Goal: Task Accomplishment & Management: Manage account settings

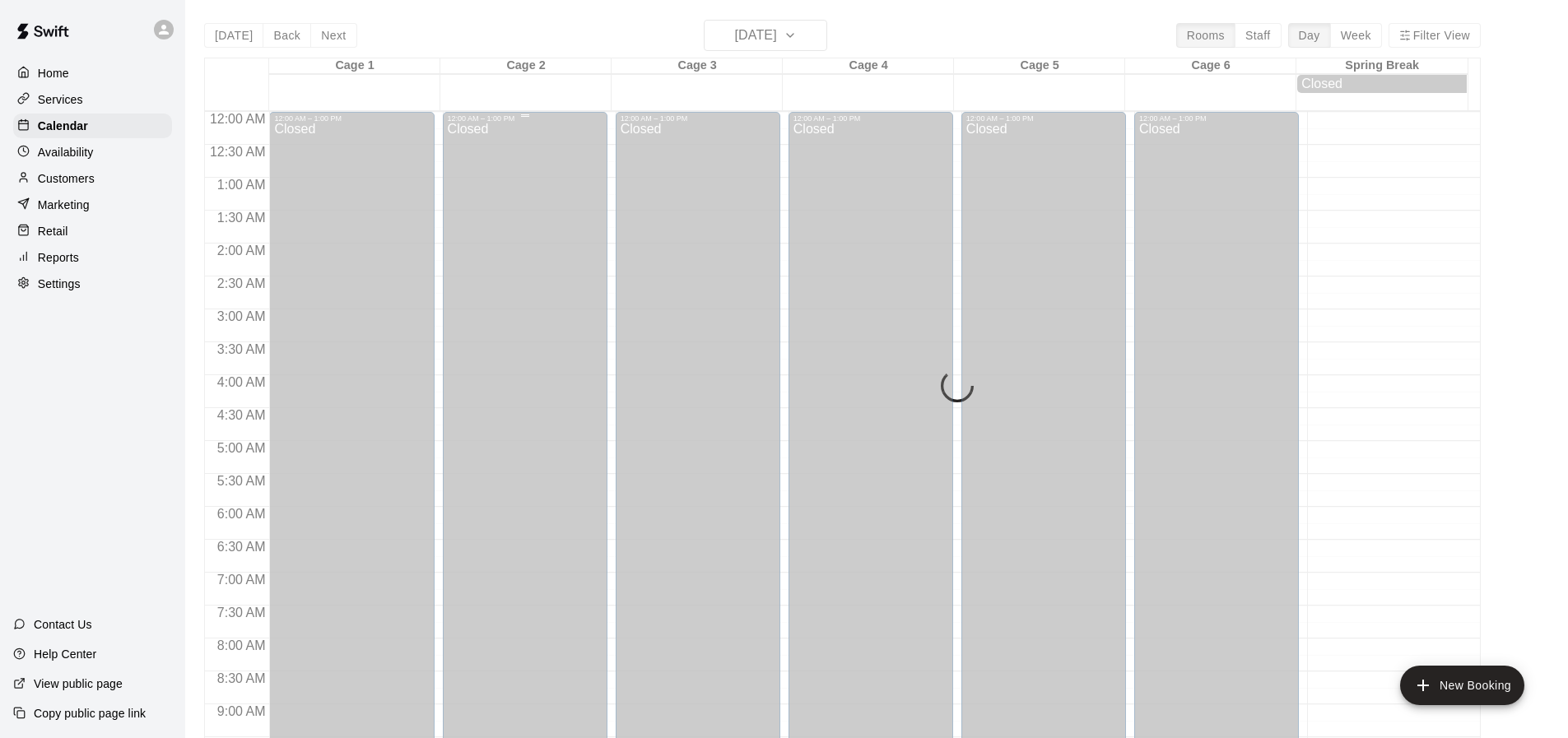
scroll to position [636, 0]
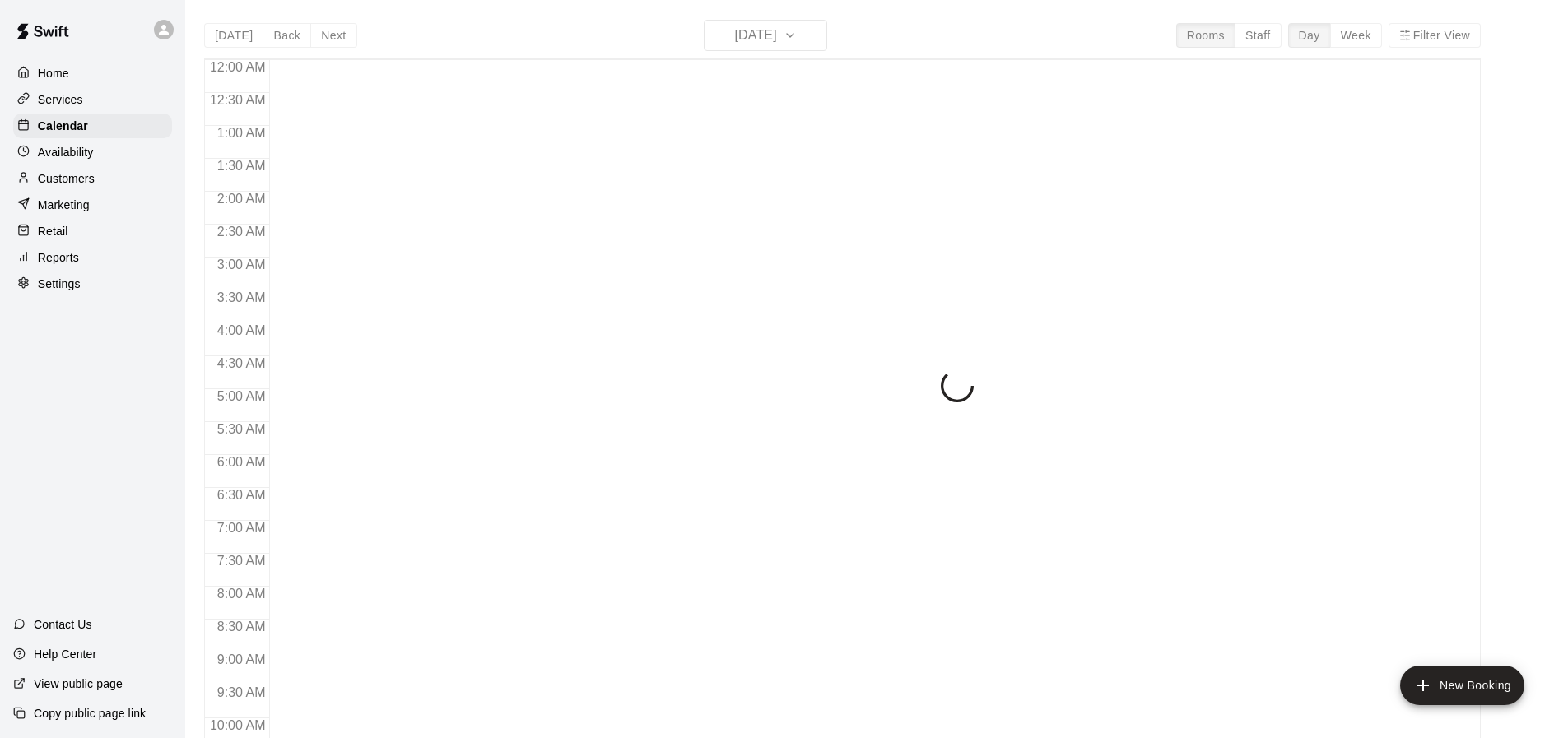
scroll to position [883, 0]
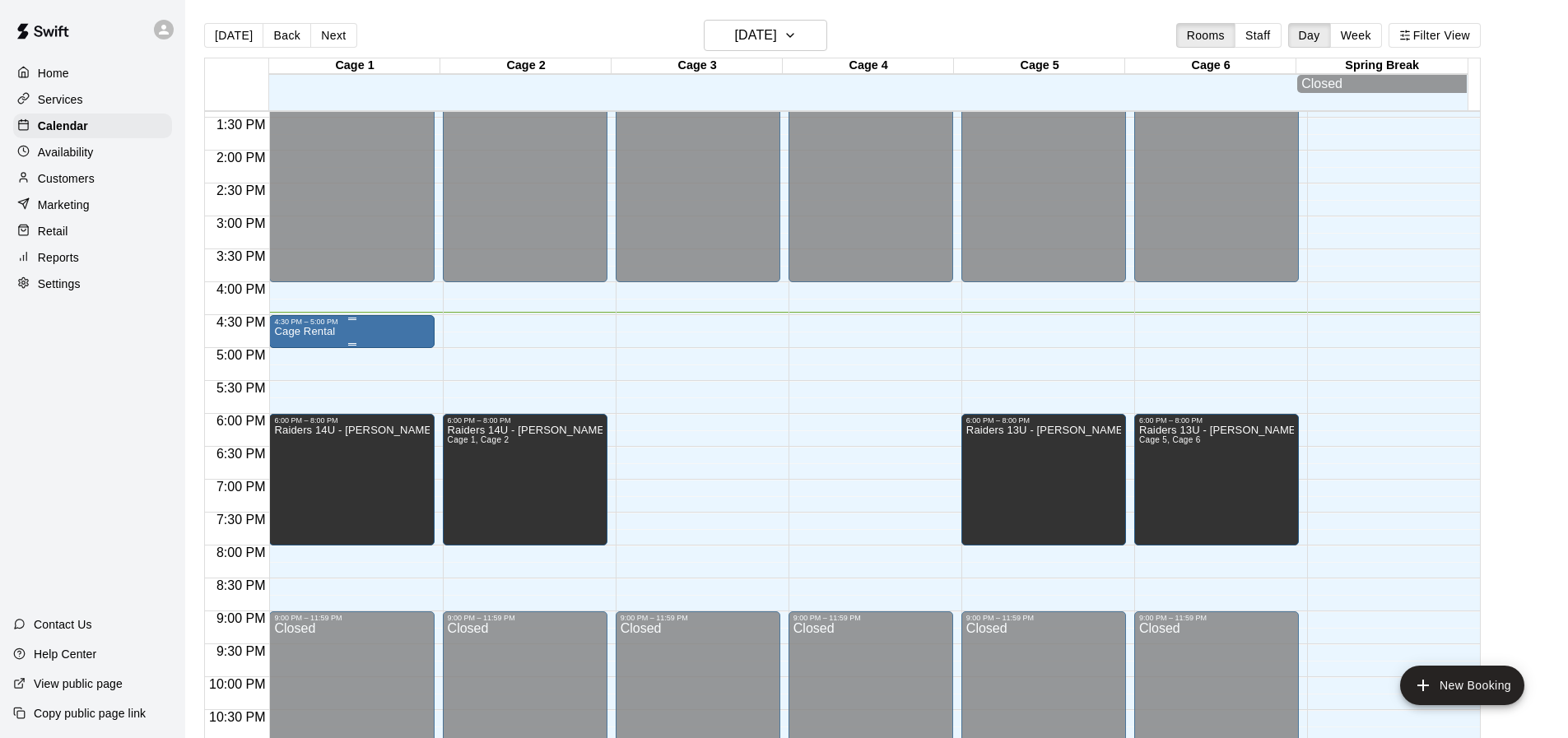
click at [408, 331] on div "4:30 PM – 5:00 PM Cage Rental" at bounding box center [352, 331] width 155 height 28
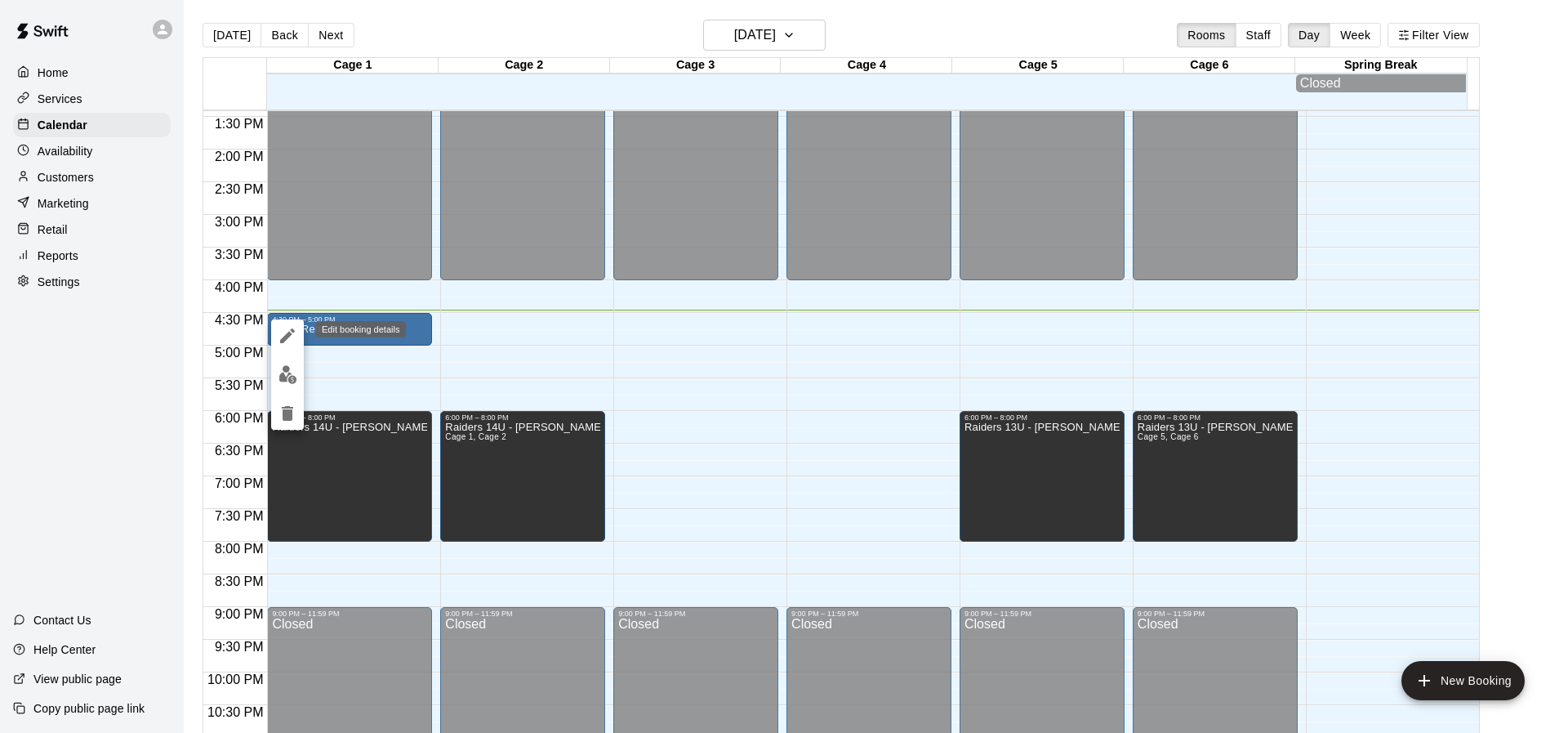
click at [287, 331] on icon "edit" at bounding box center [287, 335] width 19 height 19
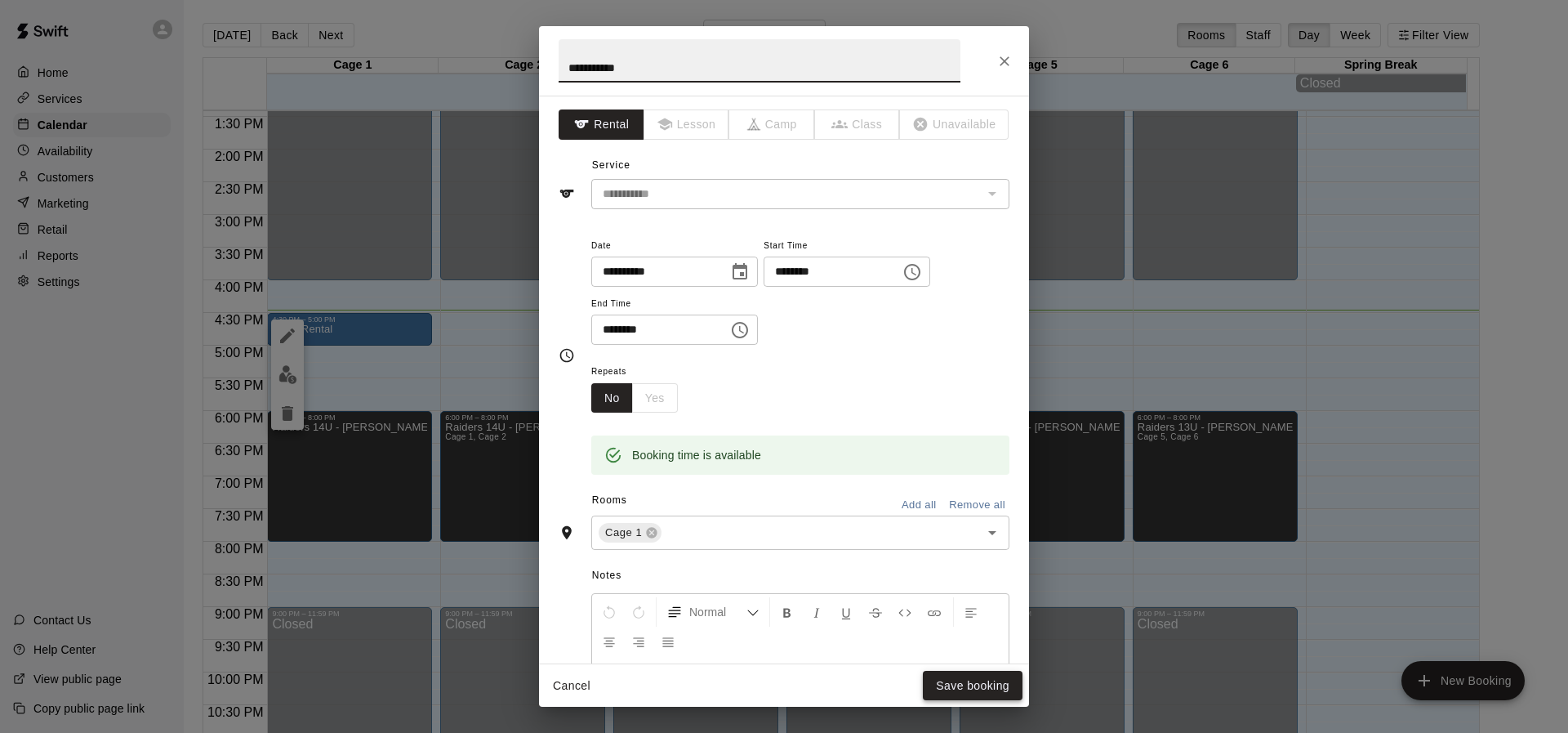
click at [961, 693] on button "Save booking" at bounding box center [973, 686] width 100 height 31
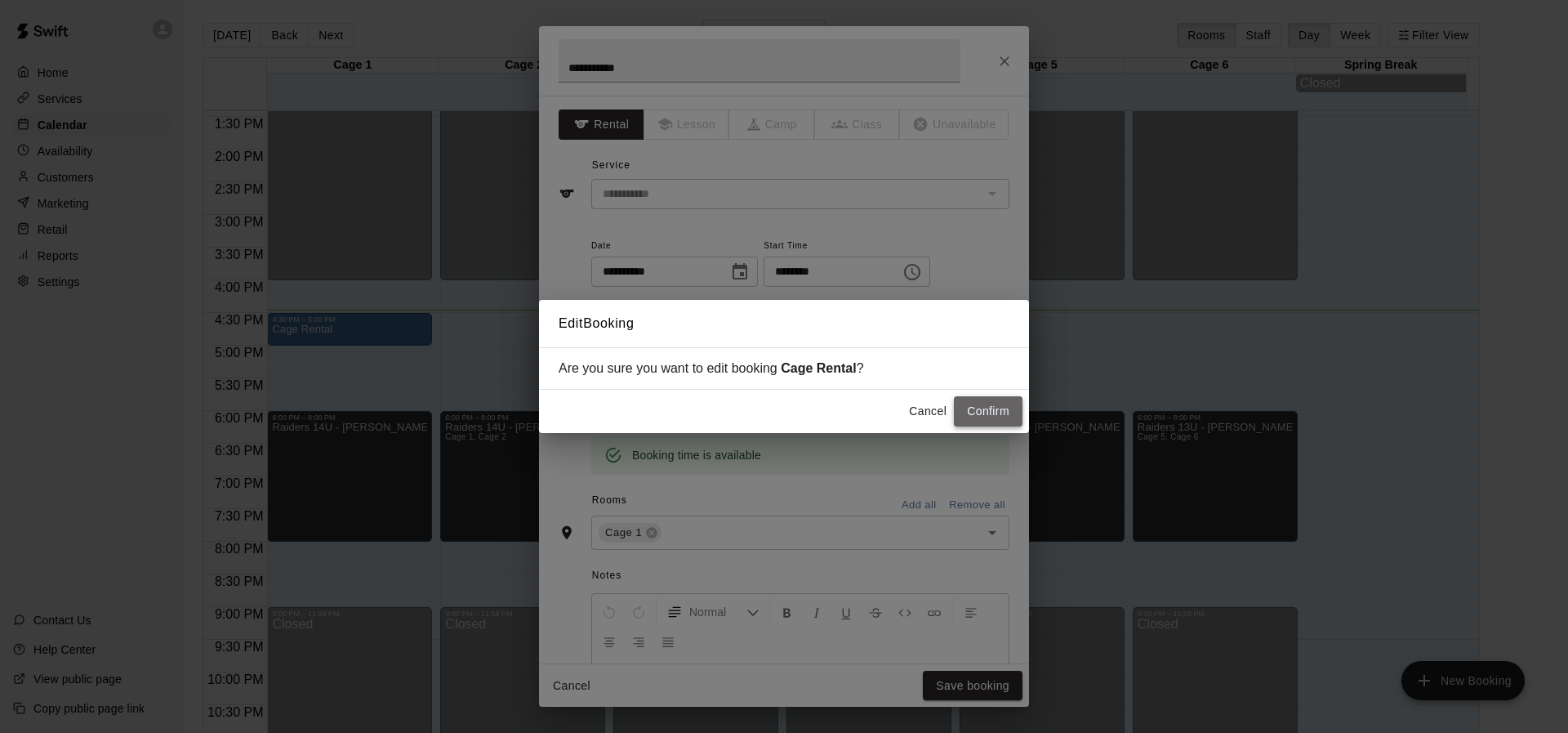
click at [994, 423] on button "Confirm" at bounding box center [988, 411] width 69 height 31
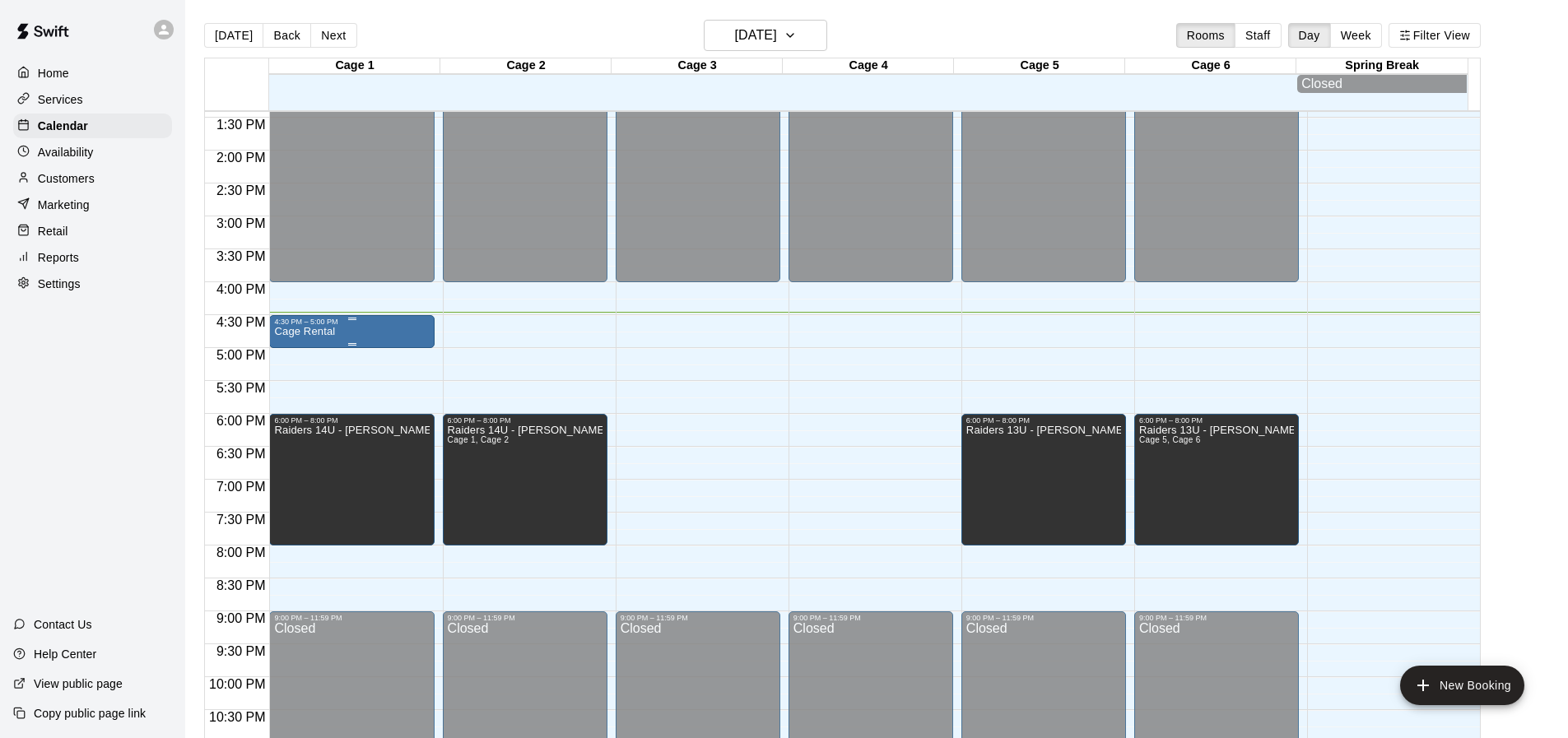
click at [342, 324] on div "4:30 PM – 5:00 PM" at bounding box center [352, 321] width 155 height 8
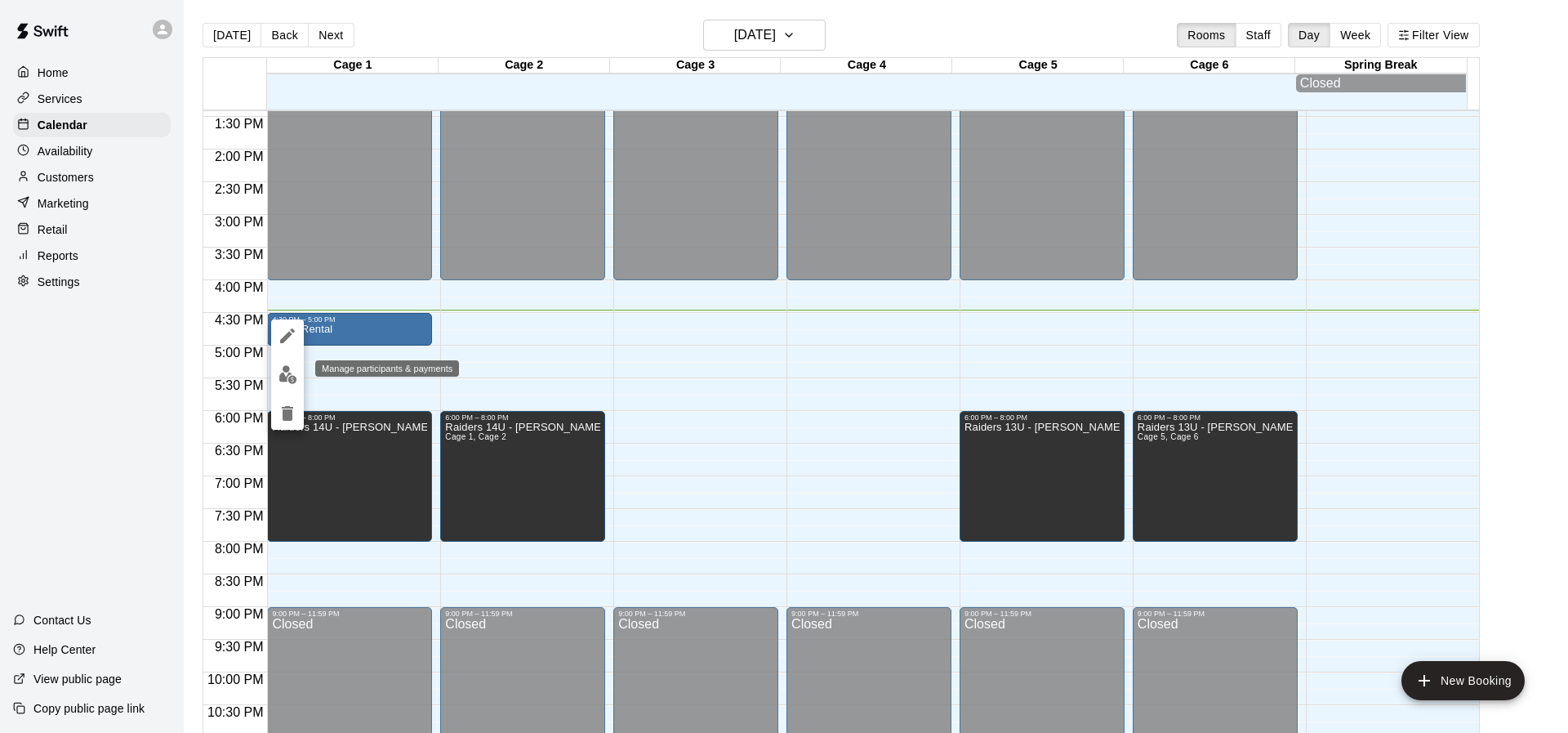
click at [295, 377] on img "edit" at bounding box center [288, 374] width 19 height 19
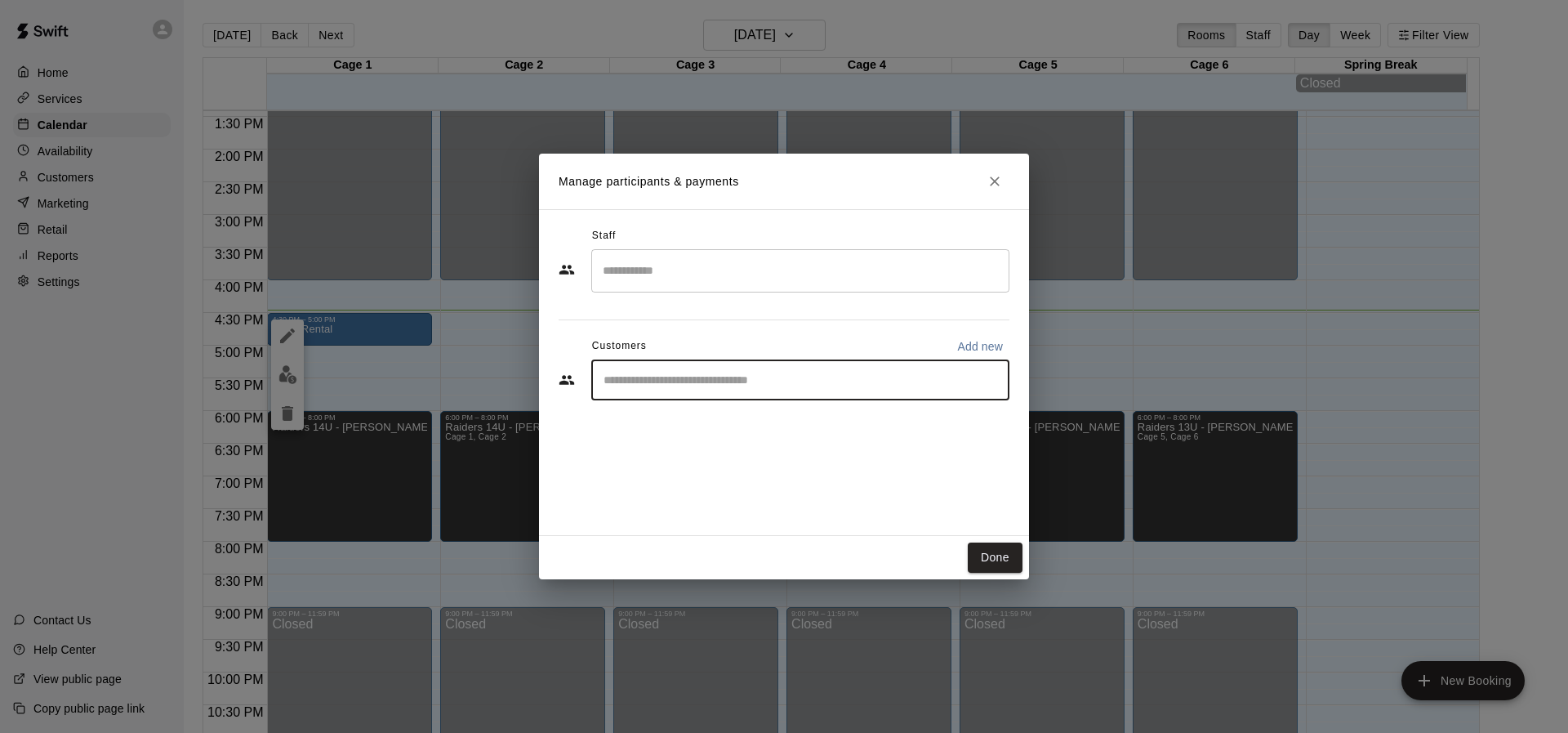
click at [871, 383] on input "Start typing to search customers..." at bounding box center [800, 380] width 404 height 17
type input "***"
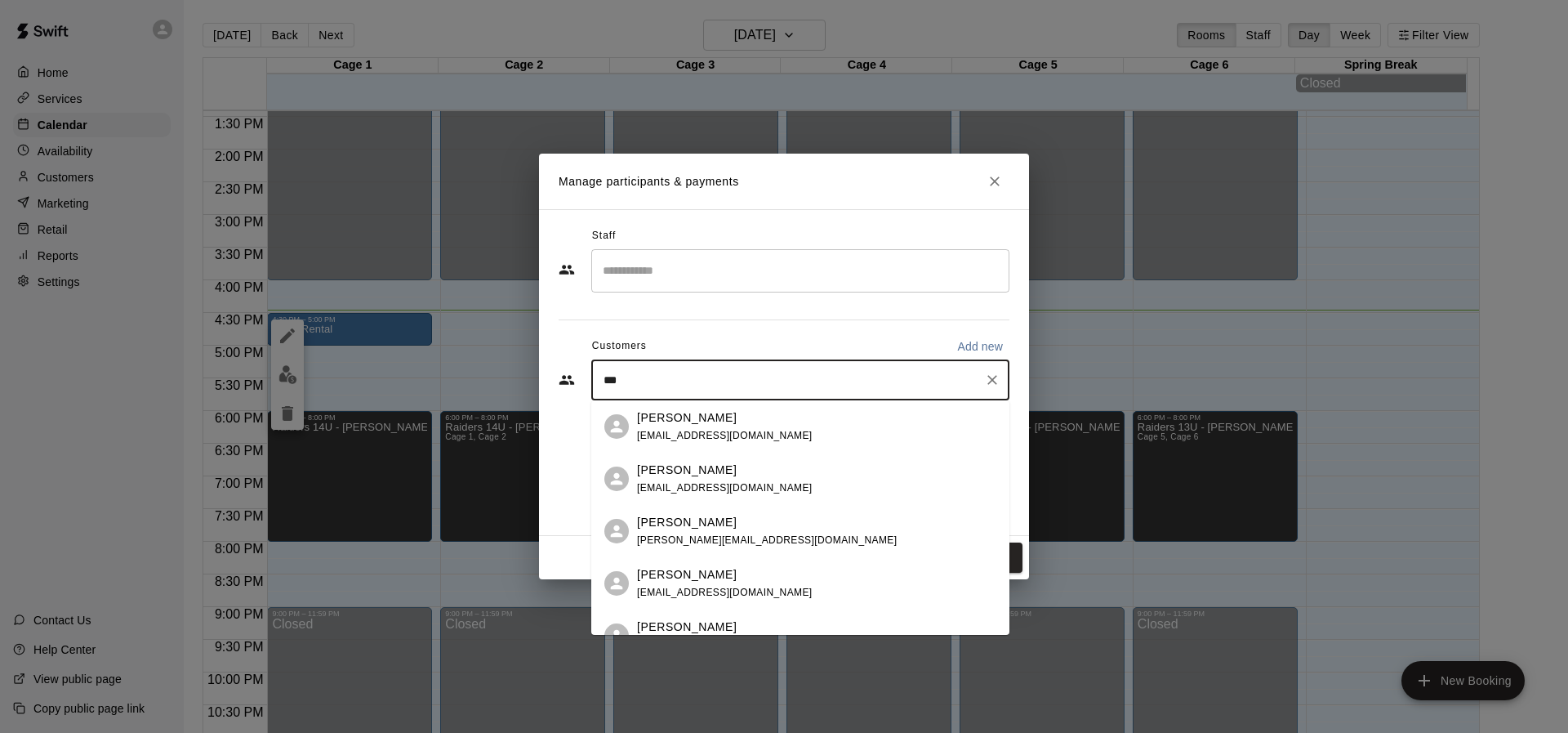
click at [680, 421] on p "Kevin Howard" at bounding box center [687, 418] width 100 height 18
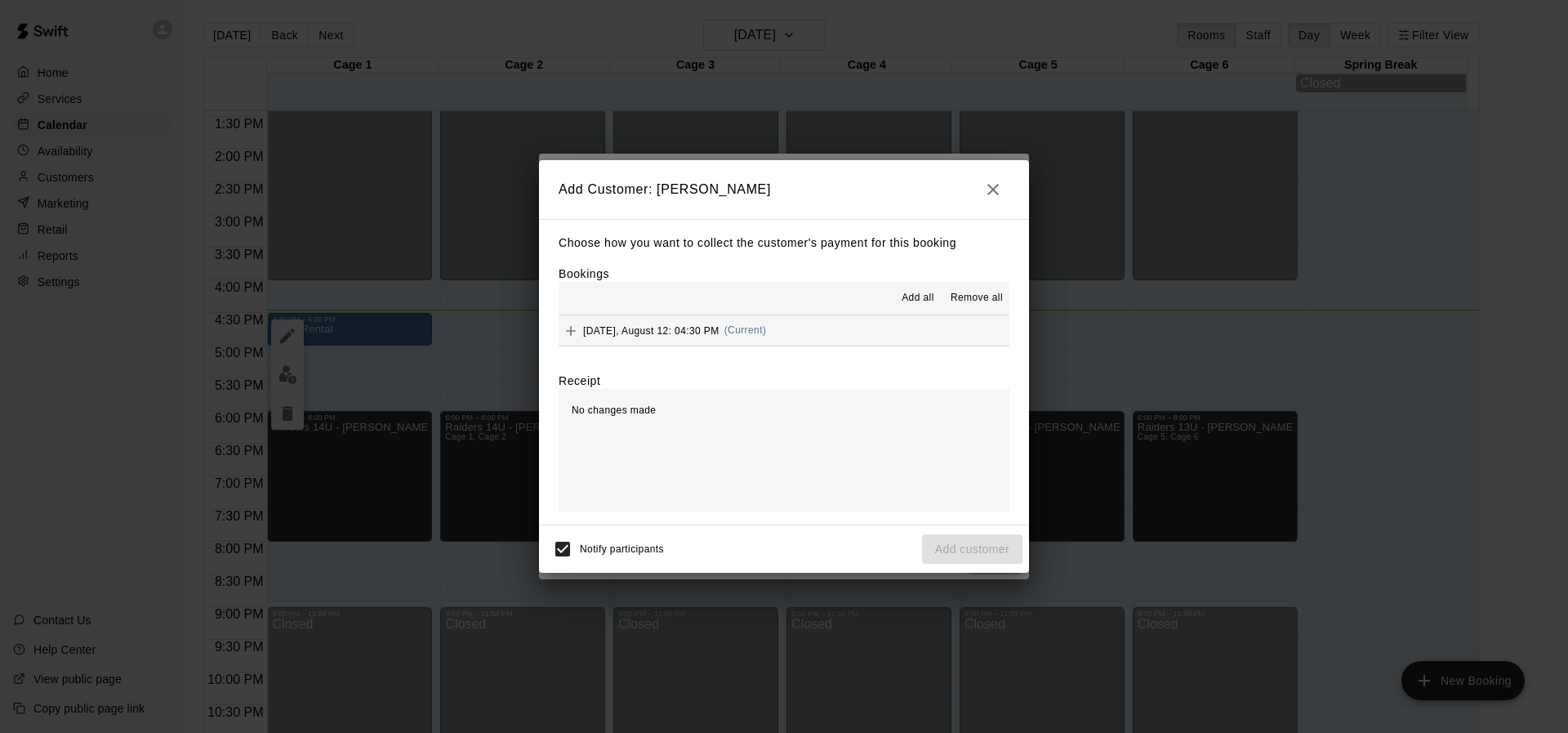
click at [796, 346] on button "Tuesday, August 12: 04:30 PM (Current)" at bounding box center [784, 330] width 451 height 31
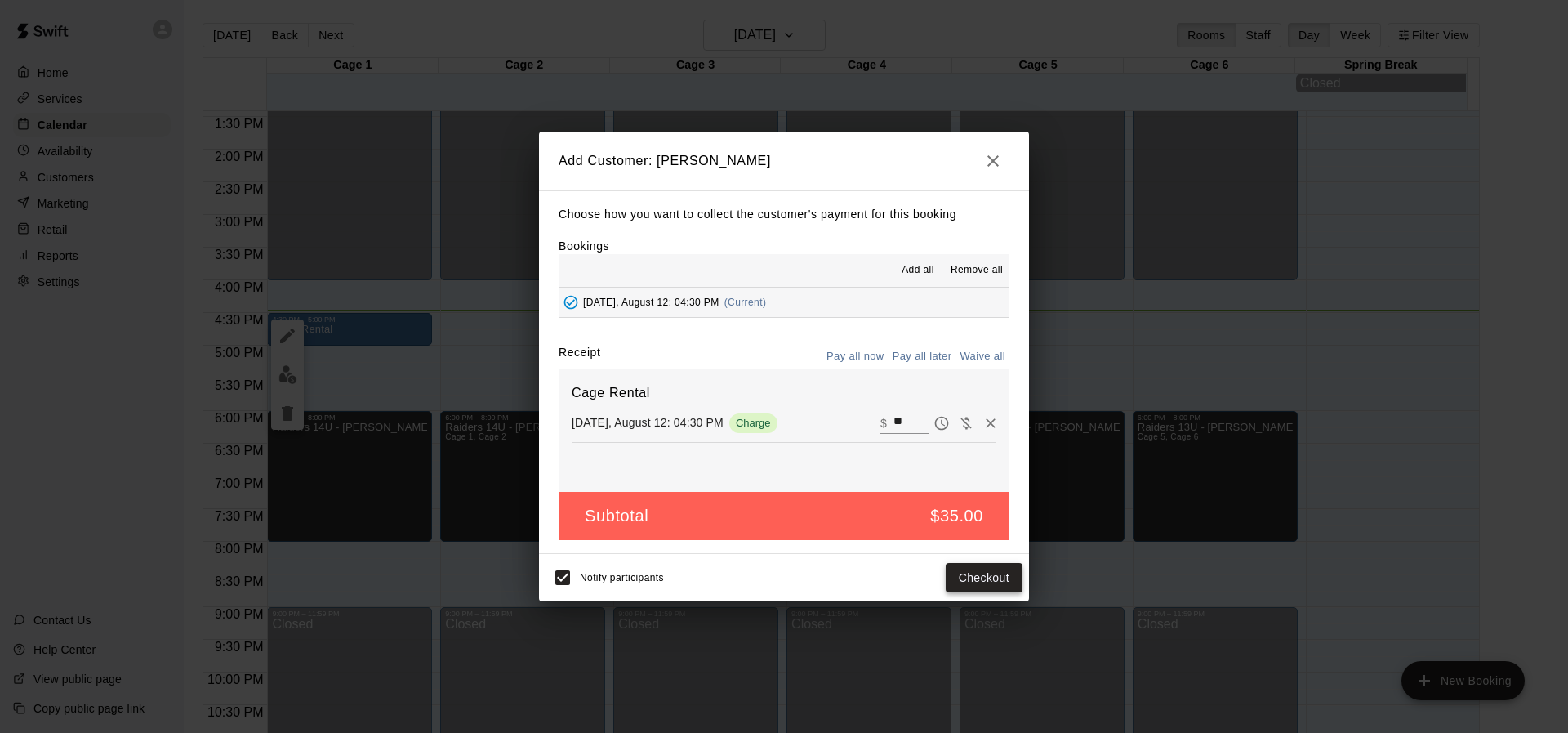
click at [984, 590] on button "Checkout" at bounding box center [984, 578] width 77 height 31
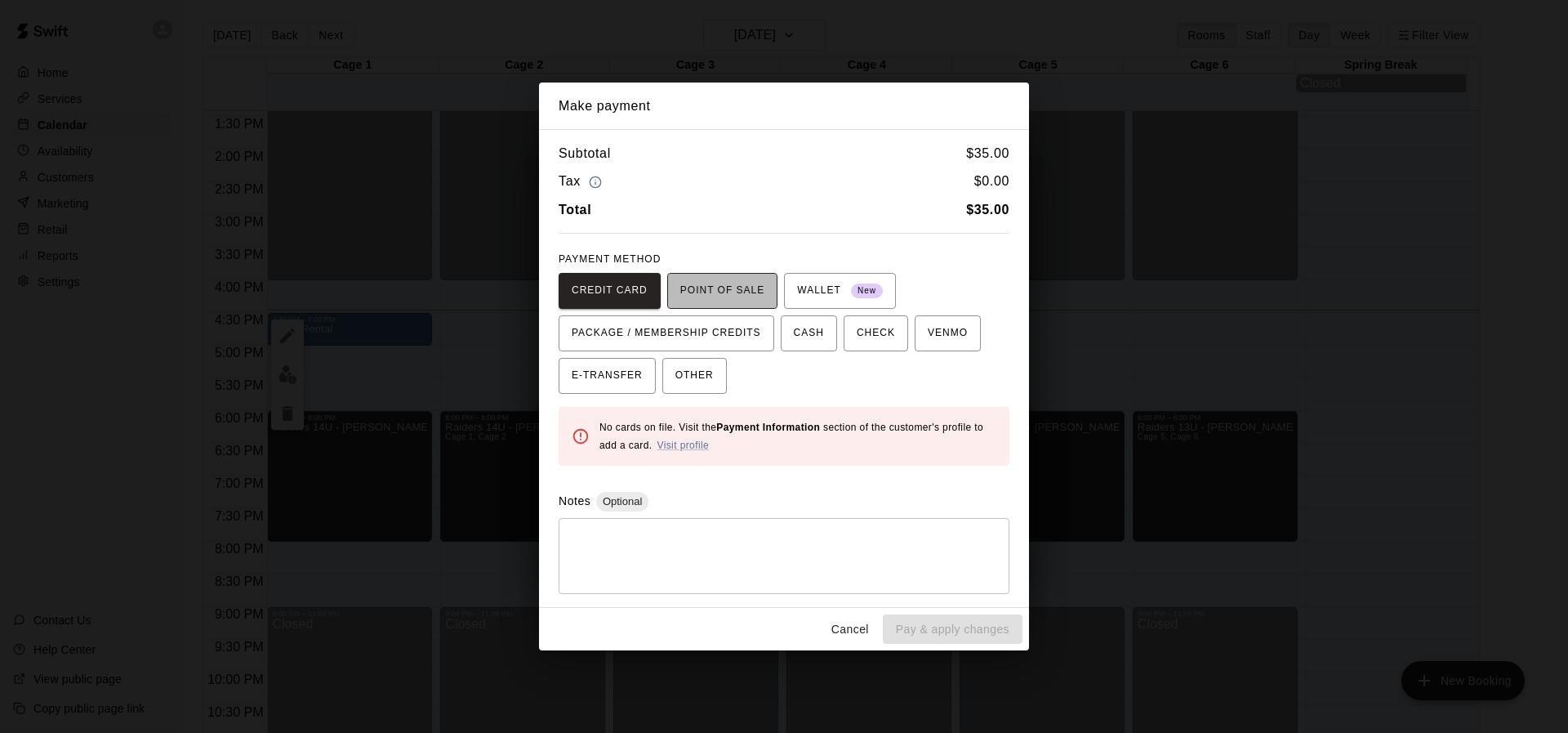
click at [696, 292] on span "POINT OF SALE" at bounding box center [722, 291] width 84 height 26
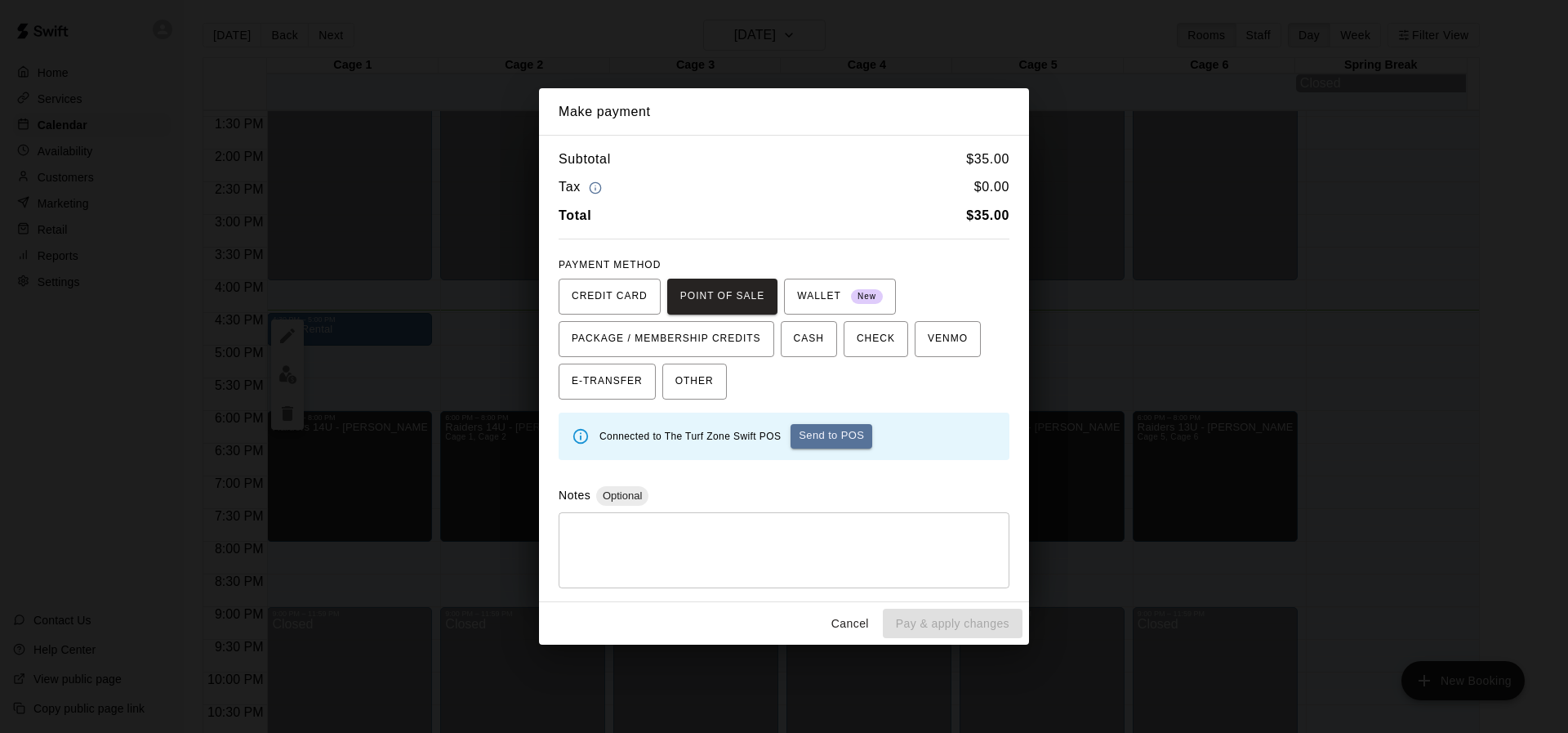
click at [798, 419] on div "Connected to The Turf Zone Swift POS Send to POS" at bounding box center [797, 436] width 397 height 38
click at [810, 434] on button "Send to POS" at bounding box center [832, 436] width 82 height 24
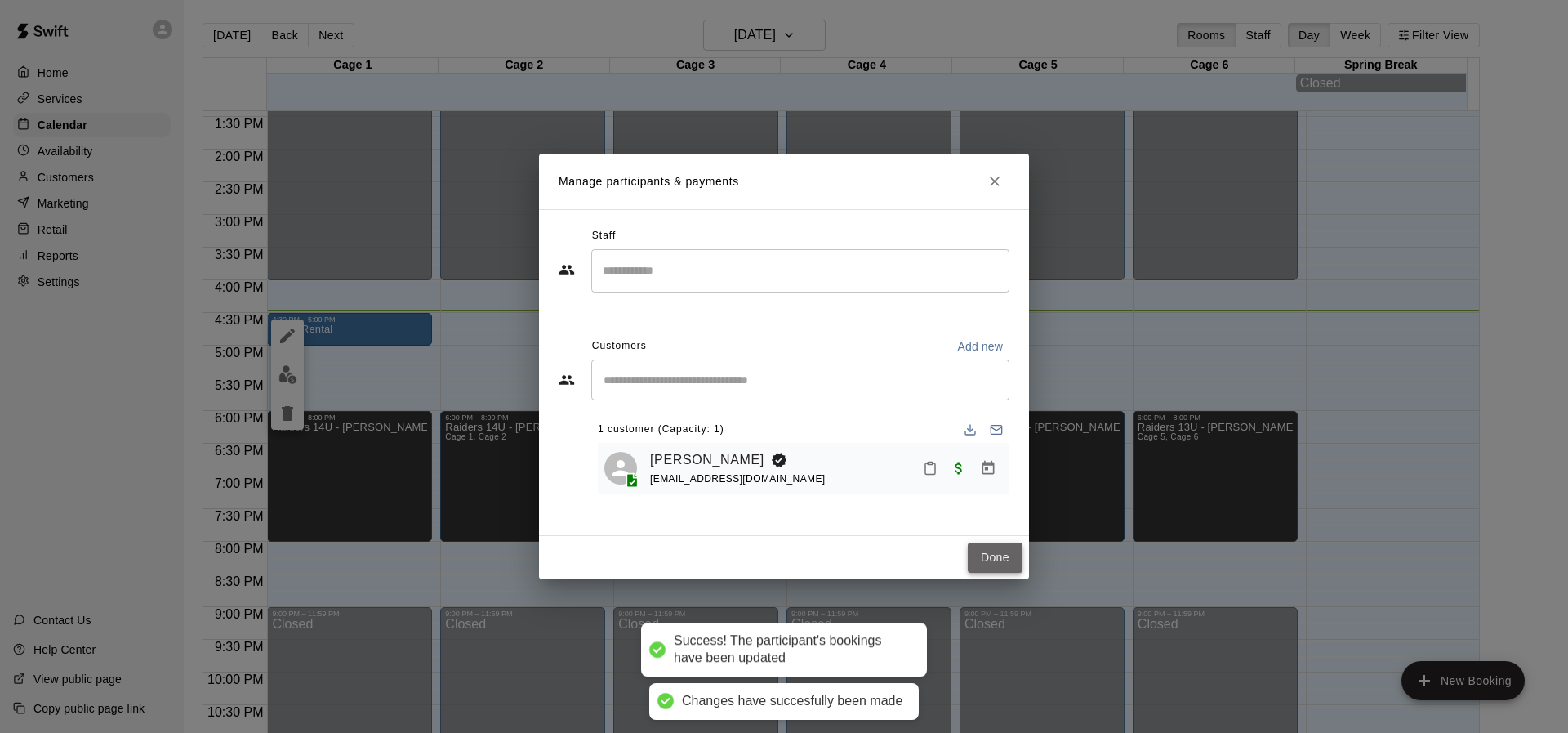
click at [998, 553] on button "Done" at bounding box center [995, 558] width 55 height 31
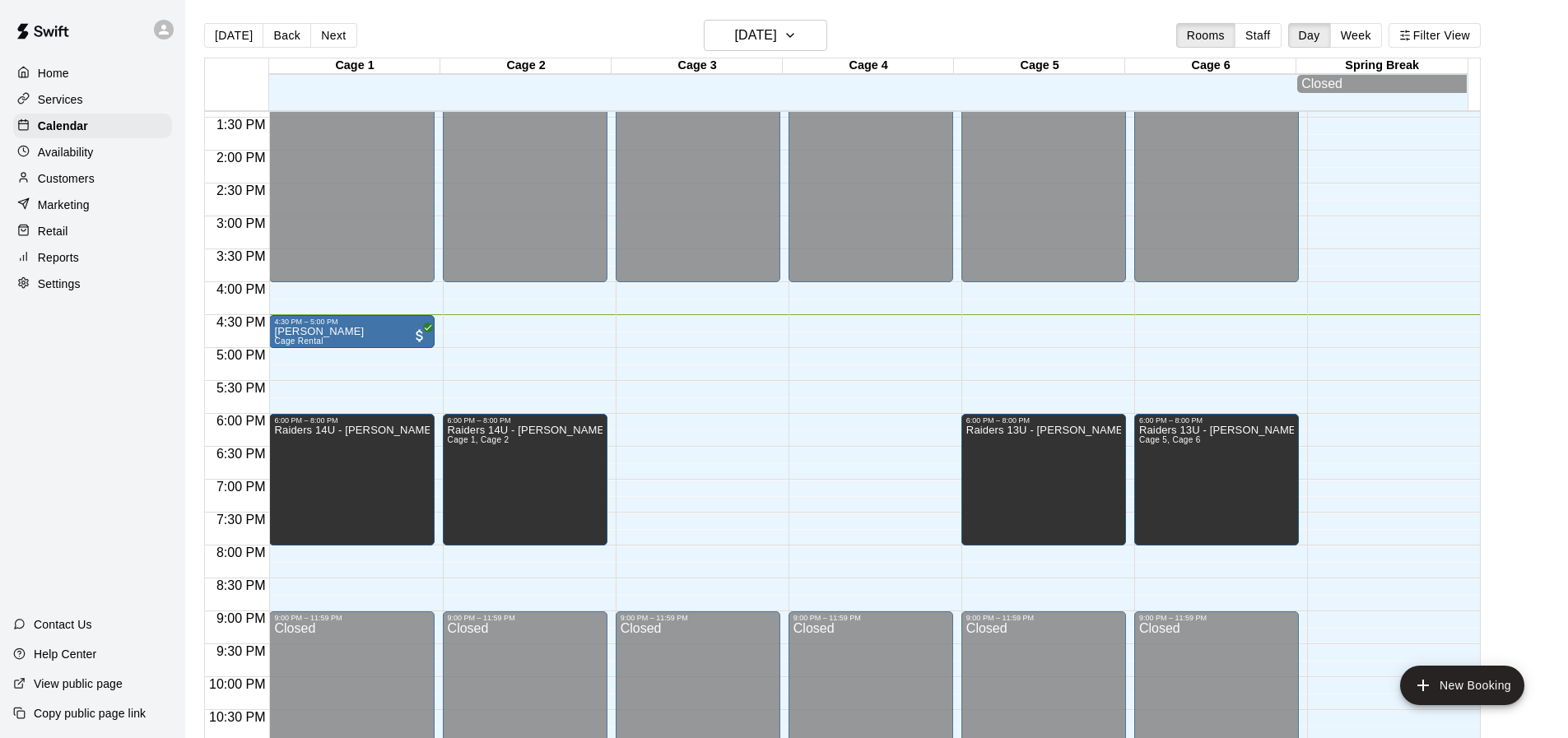
click at [1516, 638] on main "Today Back Next Tuesday Aug 12 Rooms Staff Day Week Filter View Cage 1 12 Tue C…" at bounding box center [875, 388] width 1369 height 738
